Goal: Find specific page/section: Find specific page/section

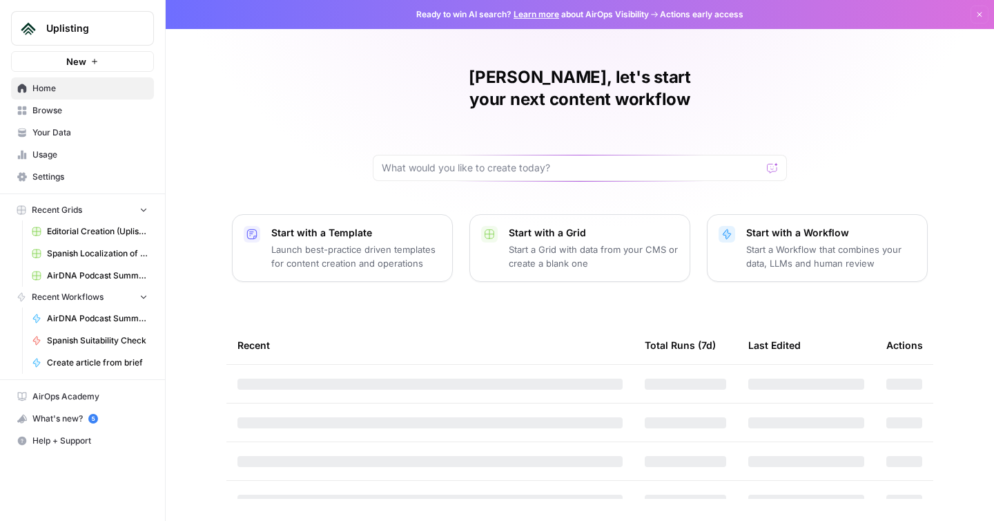
click at [68, 126] on span "Your Data" at bounding box center [89, 132] width 115 height 12
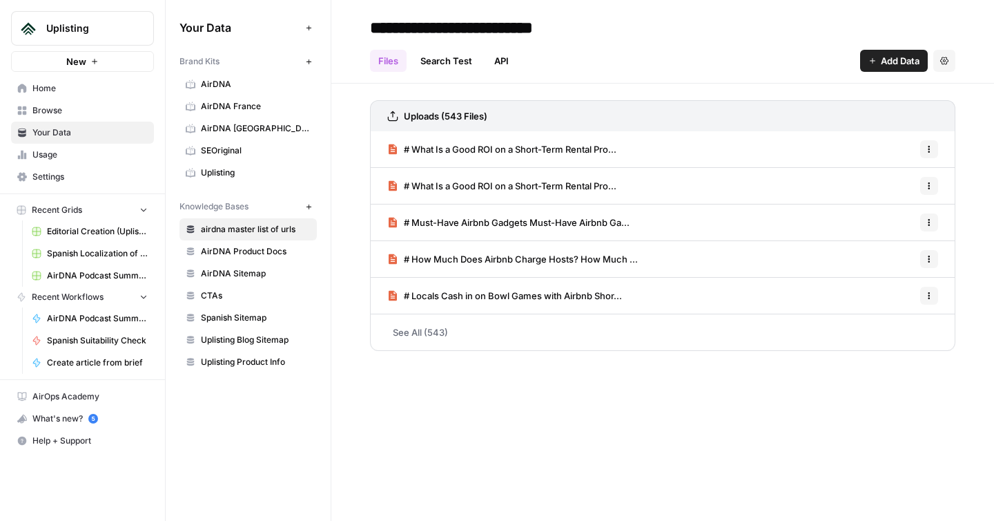
click at [244, 84] on span "AirDNA" at bounding box center [256, 84] width 110 height 12
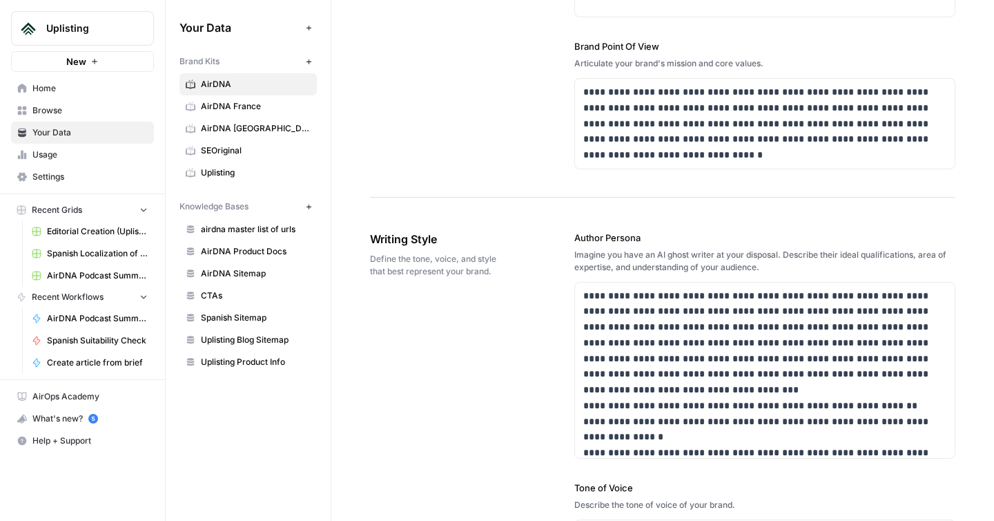
scroll to position [705, 0]
